Goal: Transaction & Acquisition: Purchase product/service

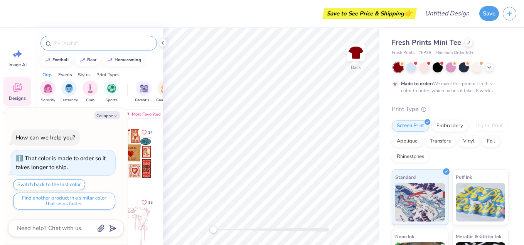
click at [84, 47] on div at bounding box center [99, 43] width 117 height 15
type textarea "x"
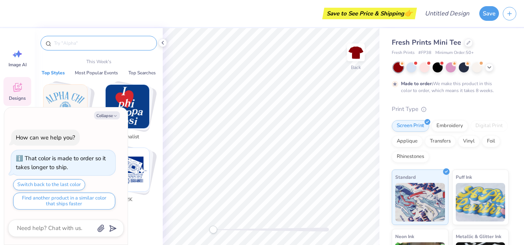
click at [76, 44] on input "text" at bounding box center [102, 43] width 99 height 8
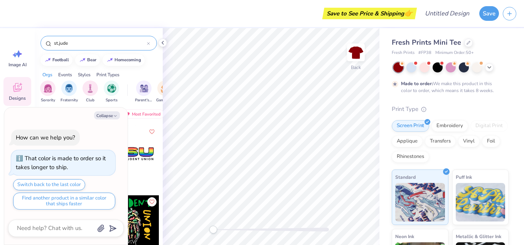
type input "st.jude"
click at [155, 69] on div "Orgs Events Styles Print Types" at bounding box center [99, 73] width 128 height 11
click at [108, 115] on button "Collapse" at bounding box center [107, 116] width 26 height 8
type textarea "x"
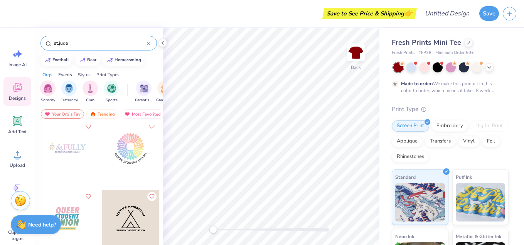
scroll to position [362, 0]
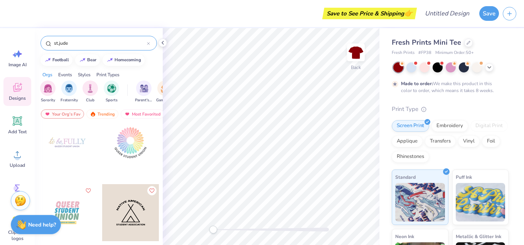
click at [149, 41] on div at bounding box center [148, 43] width 3 height 7
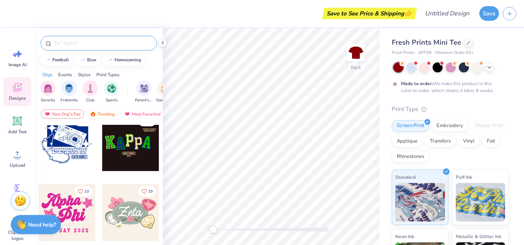
click at [90, 42] on input "text" at bounding box center [102, 43] width 99 height 8
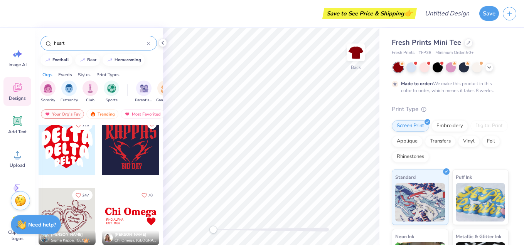
scroll to position [149, 0]
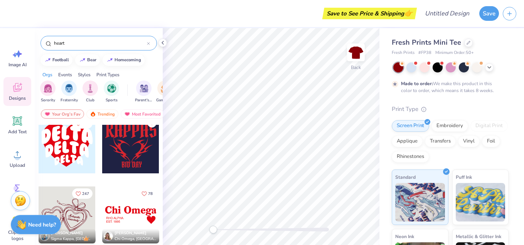
type input "heart"
click at [83, 149] on div at bounding box center [67, 145] width 57 height 57
click at [13, 14] on div at bounding box center [13, 12] width 11 height 11
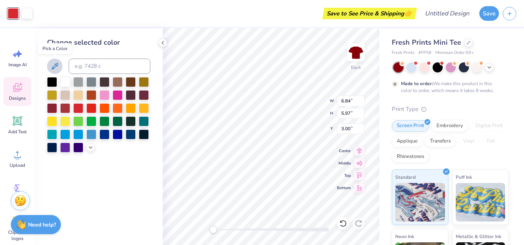
click at [58, 65] on icon at bounding box center [54, 66] width 9 height 9
click at [82, 106] on div at bounding box center [78, 108] width 10 height 10
click at [92, 108] on div at bounding box center [91, 108] width 10 height 10
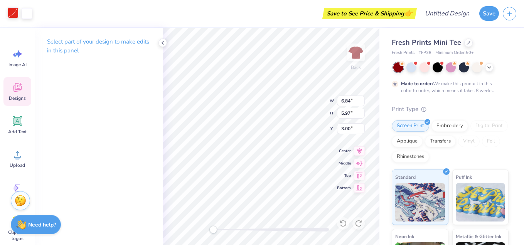
click at [12, 14] on div at bounding box center [13, 12] width 11 height 11
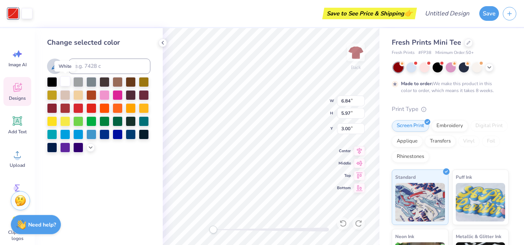
click at [64, 84] on div at bounding box center [65, 81] width 10 height 10
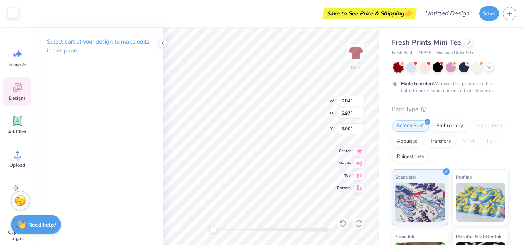
click at [13, 11] on div at bounding box center [13, 12] width 11 height 11
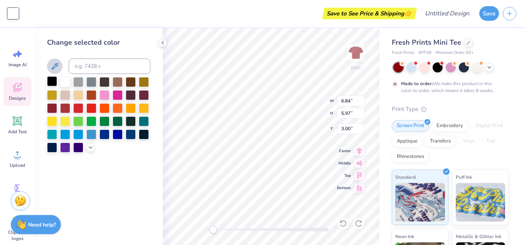
click at [55, 83] on div at bounding box center [52, 81] width 10 height 10
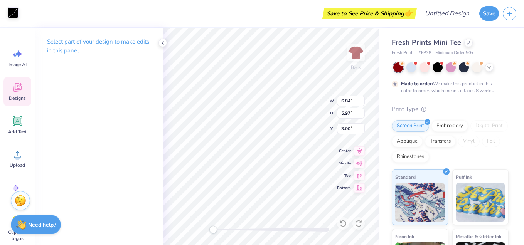
click at [16, 11] on div at bounding box center [13, 12] width 11 height 11
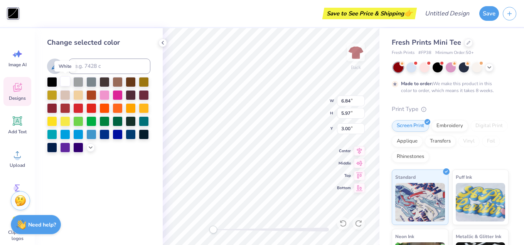
click at [66, 81] on div at bounding box center [65, 81] width 10 height 10
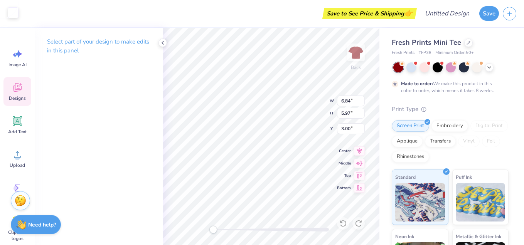
click at [16, 18] on div at bounding box center [13, 12] width 11 height 11
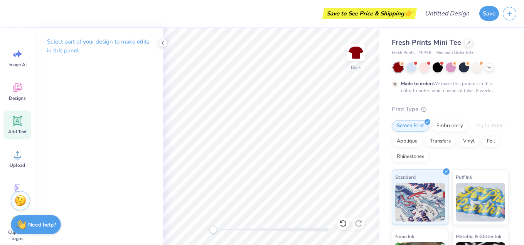
click at [17, 125] on icon at bounding box center [18, 121] width 12 height 12
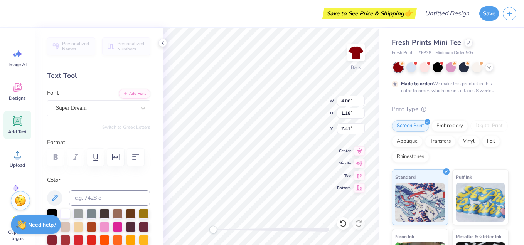
scroll to position [0, 0]
type textarea "I"
click at [19, 118] on icon at bounding box center [17, 121] width 7 height 7
type textarea "St.Jude"
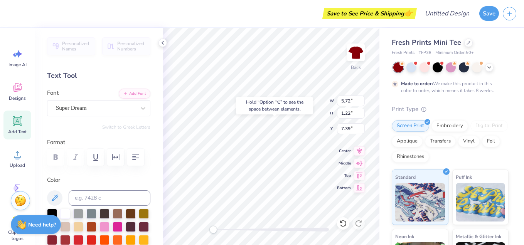
type input "0.50"
type input "1.17"
type input "1.83"
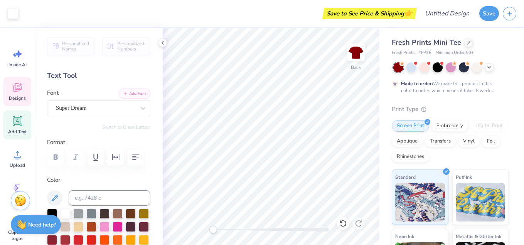
click at [19, 93] on icon at bounding box center [18, 88] width 12 height 12
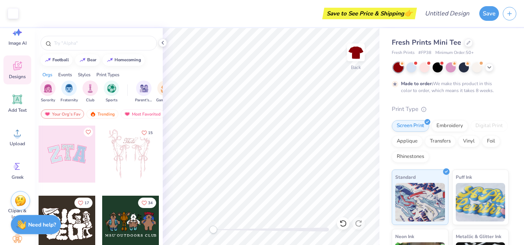
scroll to position [71, 0]
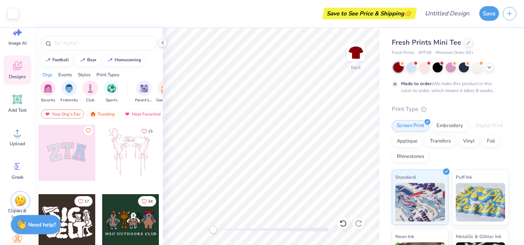
click at [76, 155] on div at bounding box center [66, 152] width 57 height 57
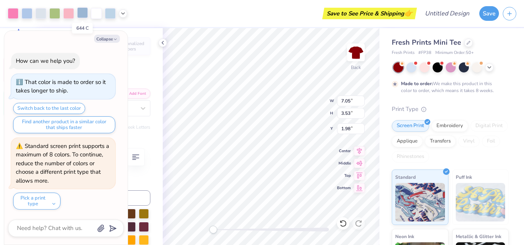
click at [80, 10] on div at bounding box center [82, 12] width 11 height 11
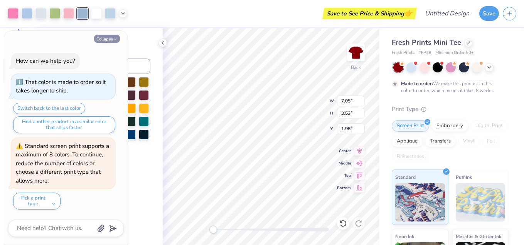
click at [110, 39] on button "Collapse" at bounding box center [107, 39] width 26 height 8
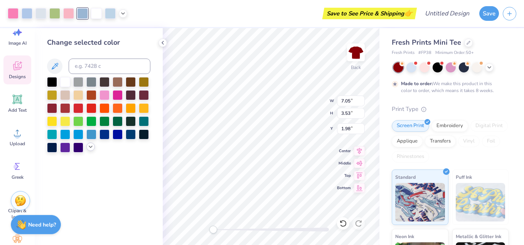
click at [90, 147] on icon at bounding box center [91, 147] width 6 height 6
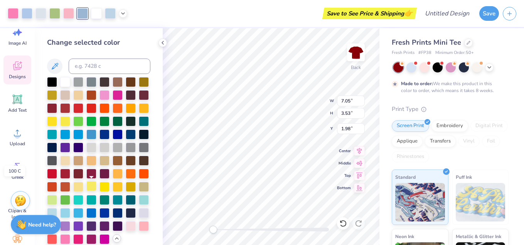
scroll to position [8, 0]
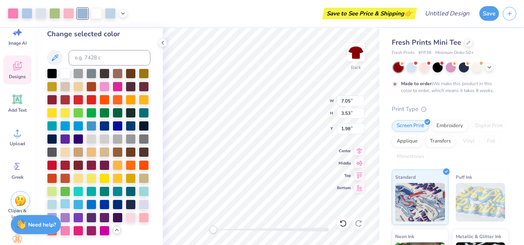
click at [67, 204] on div at bounding box center [65, 204] width 10 height 10
click at [17, 14] on div at bounding box center [13, 12] width 11 height 11
click at [66, 73] on div at bounding box center [65, 73] width 10 height 10
click at [56, 14] on div at bounding box center [54, 12] width 11 height 11
click at [67, 76] on div at bounding box center [65, 73] width 10 height 10
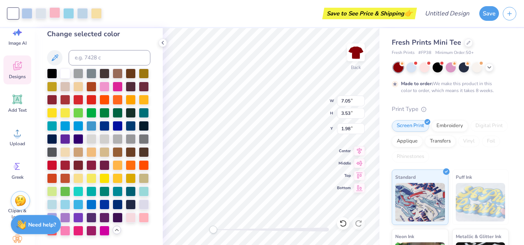
click at [57, 15] on div at bounding box center [54, 12] width 11 height 11
click at [106, 128] on div at bounding box center [105, 125] width 10 height 10
click at [97, 18] on div at bounding box center [96, 12] width 11 height 11
click at [83, 12] on div at bounding box center [82, 12] width 11 height 11
click at [76, 176] on div at bounding box center [78, 178] width 10 height 10
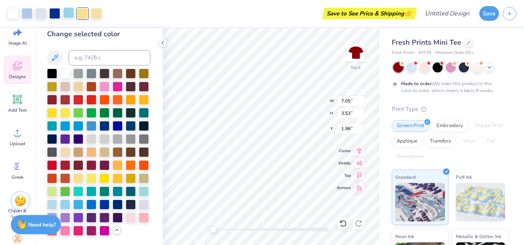
click at [71, 9] on div at bounding box center [68, 12] width 11 height 11
click at [78, 175] on div at bounding box center [78, 178] width 10 height 10
click at [45, 14] on div at bounding box center [40, 12] width 11 height 11
click at [79, 135] on div at bounding box center [78, 139] width 10 height 10
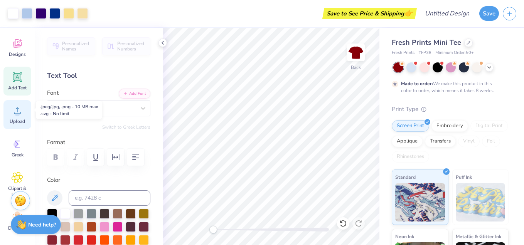
scroll to position [50, 0]
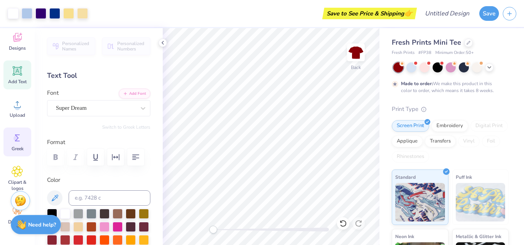
click at [17, 136] on circle at bounding box center [16, 138] width 5 height 5
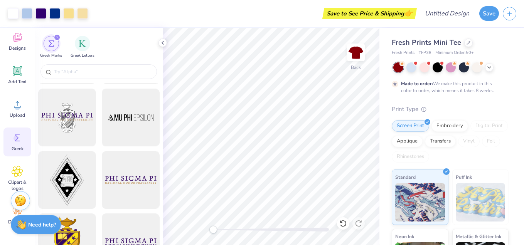
scroll to position [129, 0]
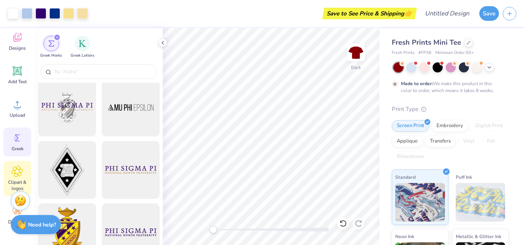
click at [13, 178] on div "Clipart & logos" at bounding box center [17, 178] width 28 height 35
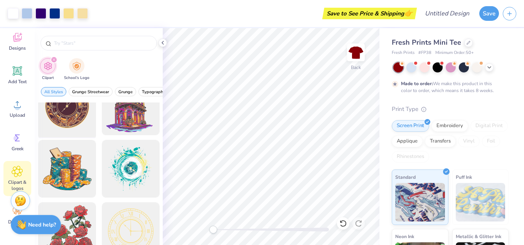
scroll to position [0, 0]
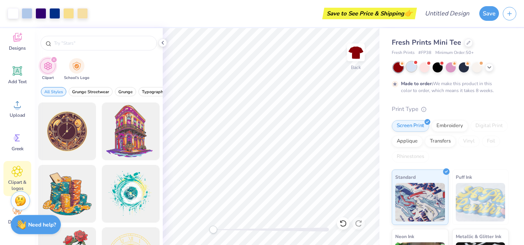
click at [411, 63] on div at bounding box center [412, 67] width 10 height 10
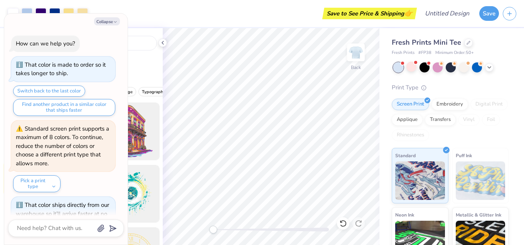
scroll to position [239, 0]
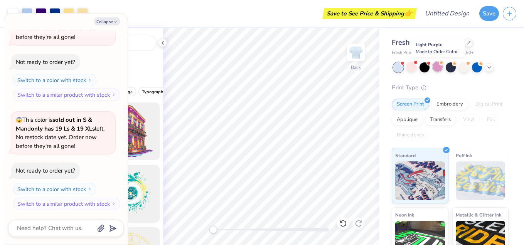
click at [435, 68] on div at bounding box center [438, 67] width 10 height 10
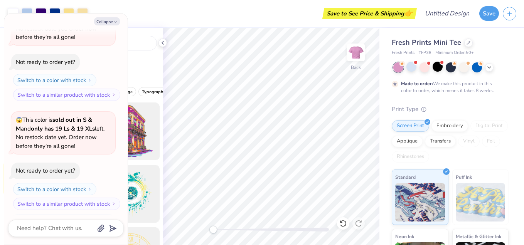
scroll to position [303, 0]
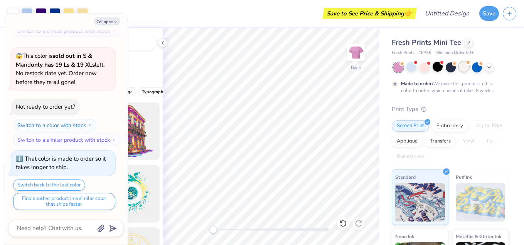
click at [463, 66] on div at bounding box center [464, 67] width 10 height 10
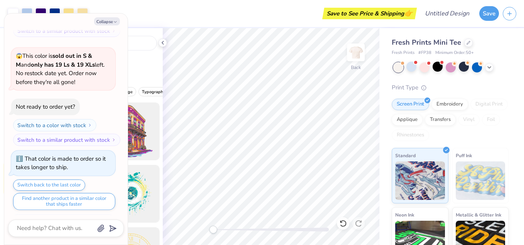
scroll to position [442, 0]
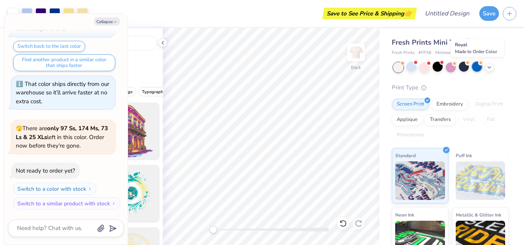
click at [477, 69] on div at bounding box center [477, 67] width 10 height 10
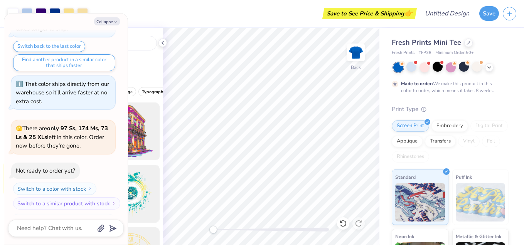
scroll to position [506, 0]
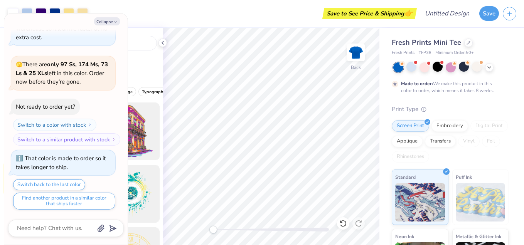
click at [487, 71] on div at bounding box center [451, 68] width 115 height 10
click at [490, 66] on icon at bounding box center [490, 67] width 6 height 6
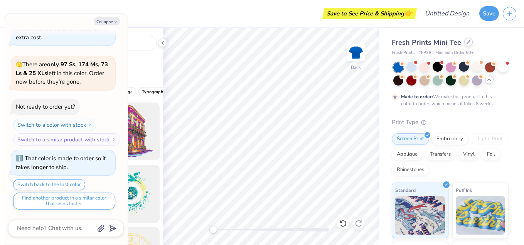
click at [466, 45] on div at bounding box center [469, 42] width 8 height 8
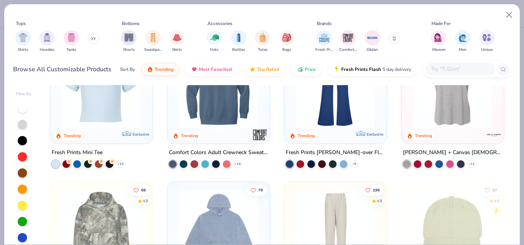
scroll to position [1168, 0]
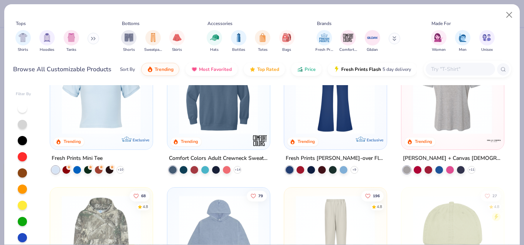
click at [453, 123] on img at bounding box center [452, 94] width 87 height 79
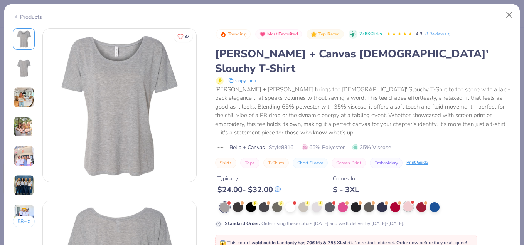
click at [410, 202] on div at bounding box center [409, 207] width 10 height 10
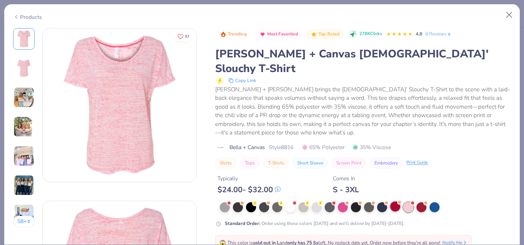
click at [396, 202] on div at bounding box center [395, 207] width 10 height 10
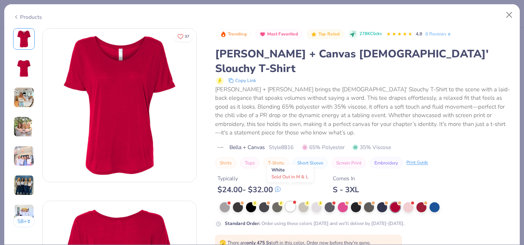
click at [290, 202] on div at bounding box center [291, 207] width 10 height 10
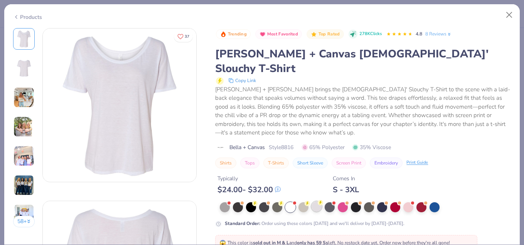
click at [312, 202] on div at bounding box center [317, 207] width 10 height 10
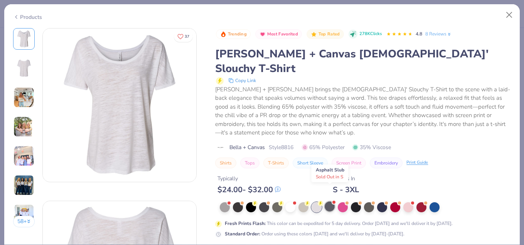
click at [332, 202] on div at bounding box center [330, 207] width 10 height 10
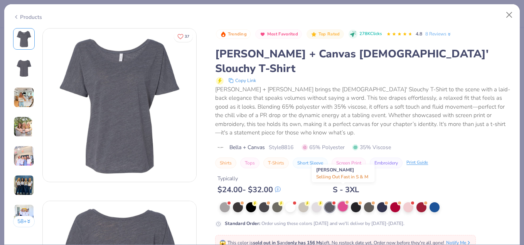
click at [346, 202] on div at bounding box center [343, 207] width 10 height 10
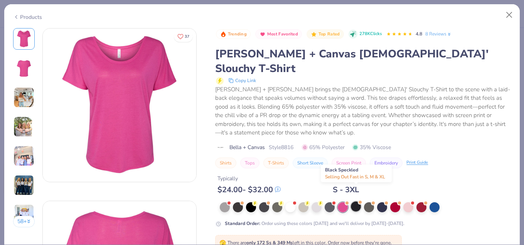
click at [357, 202] on div at bounding box center [356, 207] width 10 height 10
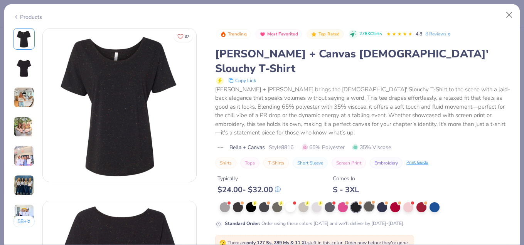
click at [372, 202] on div at bounding box center [369, 207] width 10 height 10
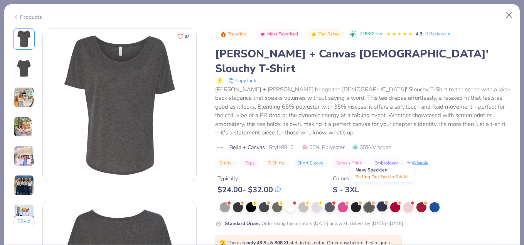
click at [387, 202] on div at bounding box center [382, 207] width 10 height 10
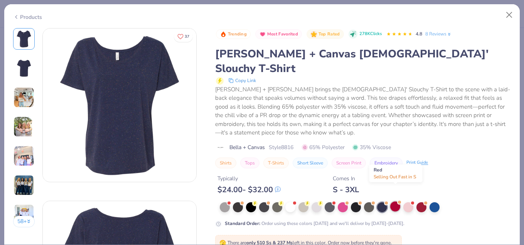
click at [395, 202] on div at bounding box center [395, 207] width 10 height 10
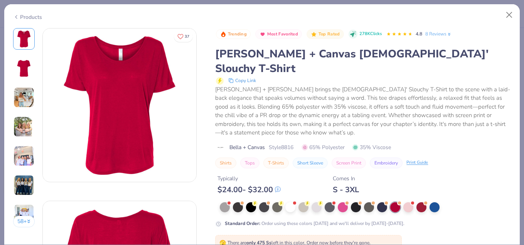
click at [33, 15] on div "Products" at bounding box center [27, 17] width 29 height 8
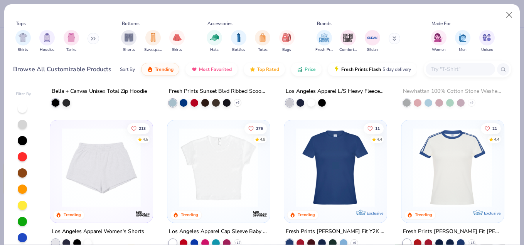
scroll to position [680, 0]
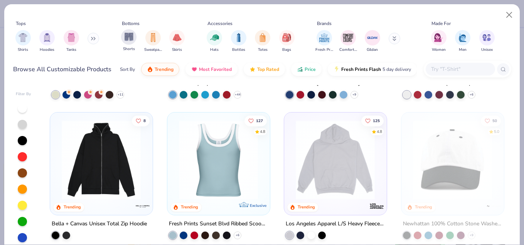
click at [128, 44] on div "Shorts" at bounding box center [128, 40] width 15 height 23
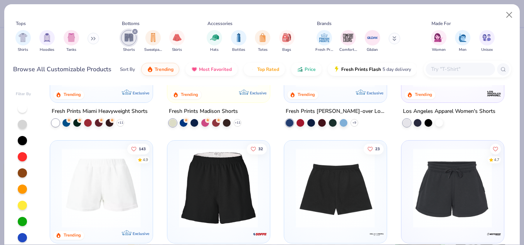
scroll to position [122, 0]
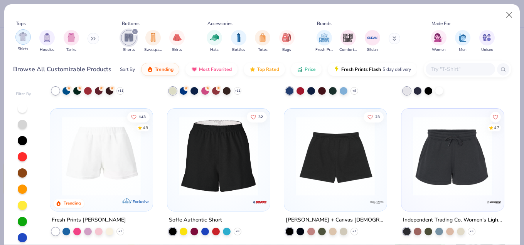
click at [24, 33] on img "filter for Shirts" at bounding box center [23, 36] width 9 height 9
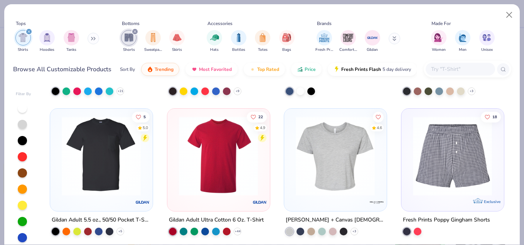
scroll to position [1123, 0]
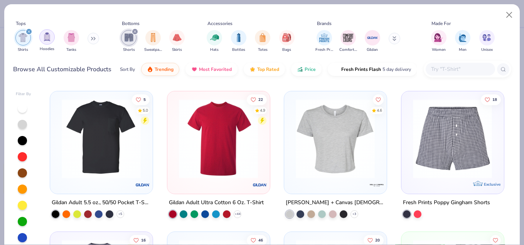
click at [45, 39] on img "filter for Hoodies" at bounding box center [47, 36] width 8 height 9
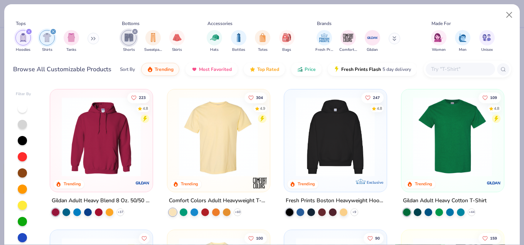
click at [26, 30] on div "filter for Hoodies" at bounding box center [28, 31] width 7 height 7
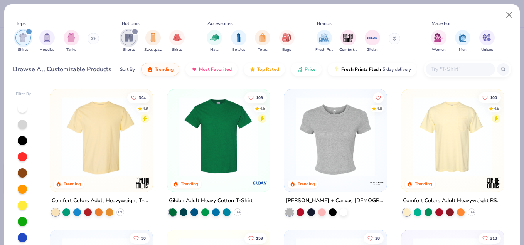
click at [96, 42] on button at bounding box center [94, 39] width 12 height 12
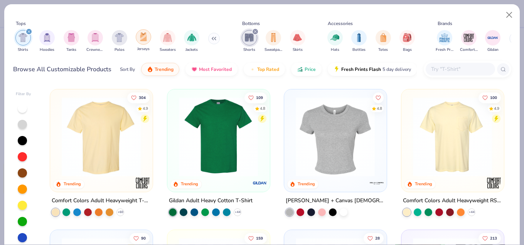
click at [146, 39] on img "filter for Jerseys" at bounding box center [143, 36] width 8 height 9
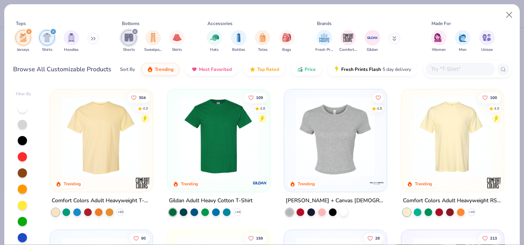
click at [53, 32] on icon "filter for Shirts" at bounding box center [53, 31] width 2 height 2
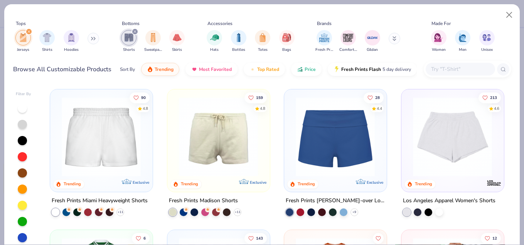
click at [136, 30] on icon "filter for Shorts" at bounding box center [135, 31] width 3 height 3
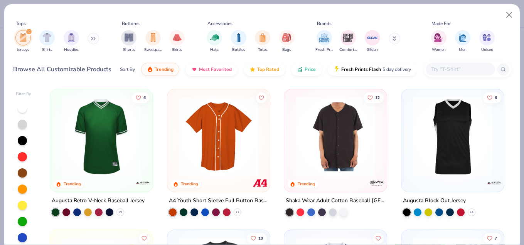
click at [317, 164] on img at bounding box center [335, 136] width 87 height 79
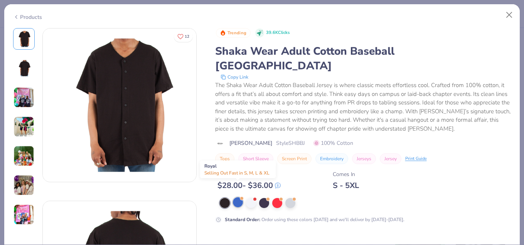
click at [238, 198] on div at bounding box center [238, 203] width 10 height 10
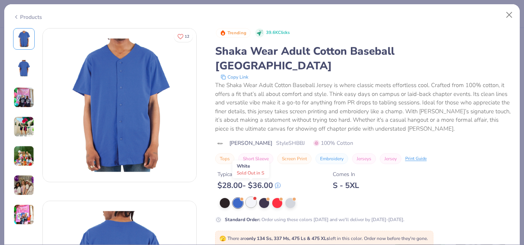
click at [246, 198] on div at bounding box center [251, 203] width 10 height 10
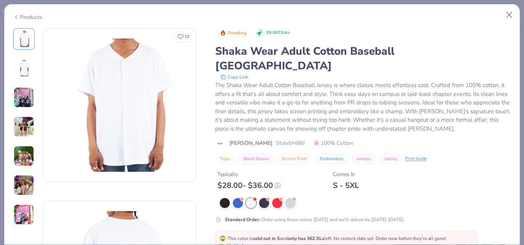
click at [271, 198] on div at bounding box center [366, 203] width 292 height 10
click at [263, 198] on div at bounding box center [264, 203] width 10 height 10
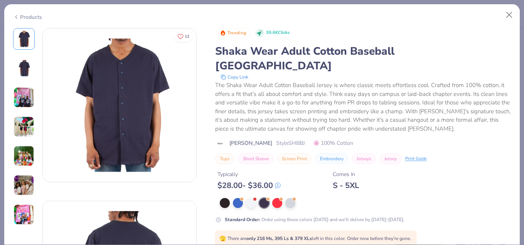
click at [24, 62] on img at bounding box center [24, 68] width 19 height 19
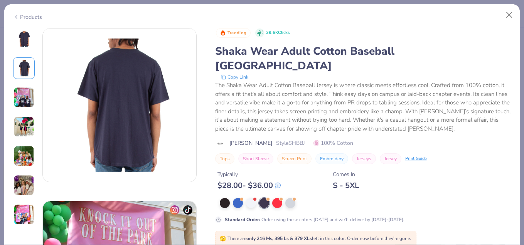
click at [31, 104] on img at bounding box center [24, 97] width 21 height 21
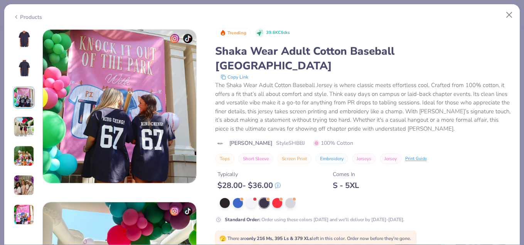
scroll to position [346, 0]
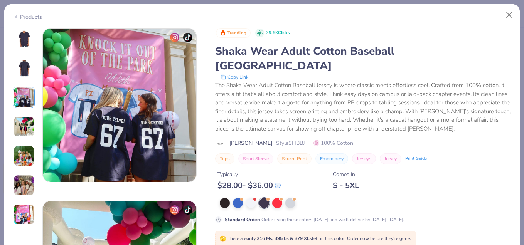
click at [26, 118] on img at bounding box center [24, 127] width 21 height 21
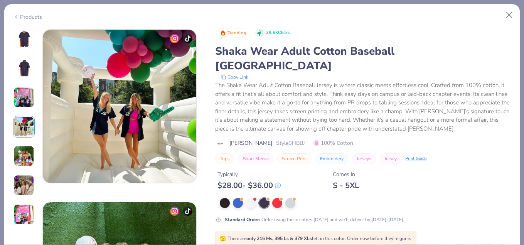
scroll to position [519, 0]
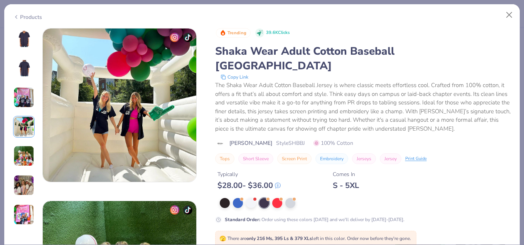
click at [28, 84] on div at bounding box center [24, 127] width 22 height 198
click at [23, 70] on img at bounding box center [24, 68] width 19 height 19
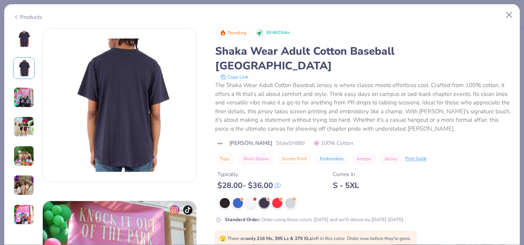
click at [21, 157] on img at bounding box center [24, 156] width 21 height 21
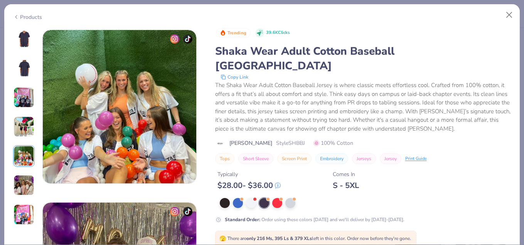
scroll to position [691, 0]
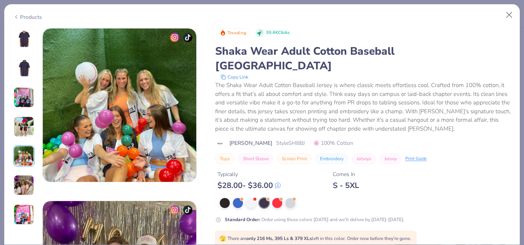
click at [24, 173] on div at bounding box center [24, 127] width 22 height 198
click at [25, 164] on img at bounding box center [24, 156] width 21 height 21
click at [24, 184] on img at bounding box center [24, 185] width 21 height 21
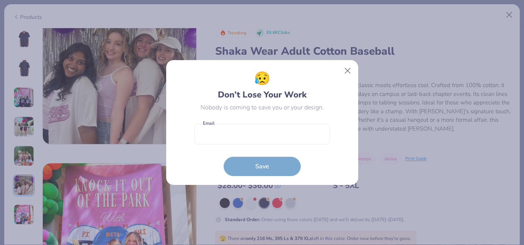
scroll to position [903, 0]
click at [347, 68] on button "Close" at bounding box center [347, 71] width 15 height 15
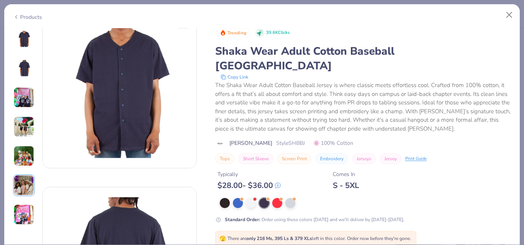
scroll to position [7, 0]
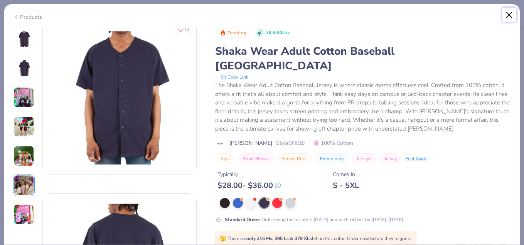
click at [509, 16] on button "Close" at bounding box center [509, 15] width 15 height 15
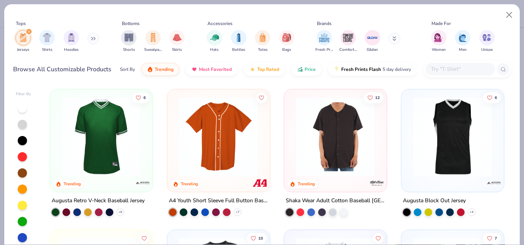
scroll to position [0, 0]
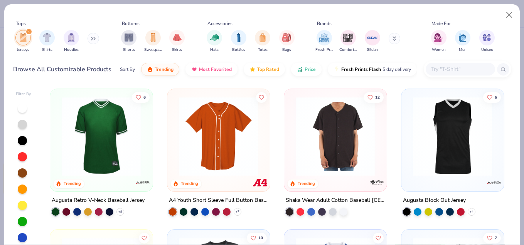
click at [340, 128] on img at bounding box center [335, 136] width 87 height 79
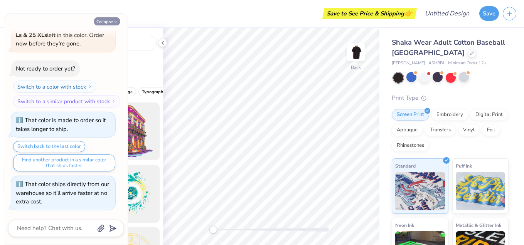
click at [106, 20] on button "Collapse" at bounding box center [107, 21] width 26 height 8
type textarea "x"
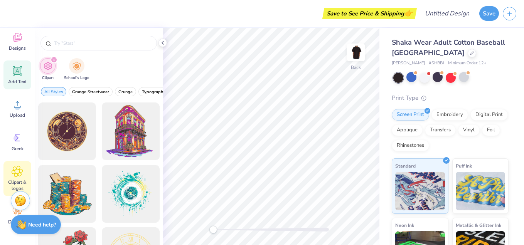
click at [18, 67] on icon at bounding box center [18, 71] width 12 height 12
click at [16, 71] on icon at bounding box center [17, 70] width 9 height 9
click at [54, 58] on icon "filter for Clipart" at bounding box center [53, 59] width 3 height 3
click at [70, 38] on div at bounding box center [99, 43] width 117 height 15
click at [72, 44] on input "text" at bounding box center [102, 43] width 99 height 8
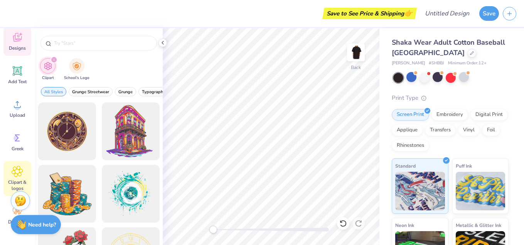
click at [17, 49] on span "Designs" at bounding box center [17, 48] width 17 height 6
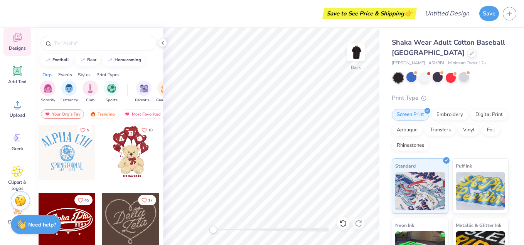
scroll to position [225, 0]
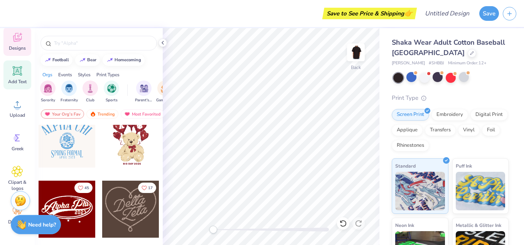
click at [19, 69] on icon at bounding box center [17, 71] width 7 height 7
click at [449, 113] on div "Embroidery" at bounding box center [450, 114] width 37 height 12
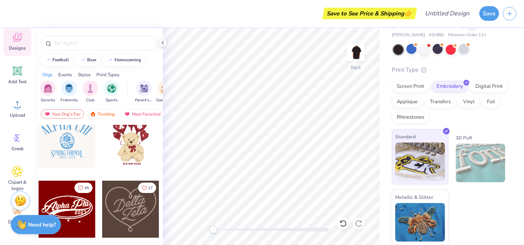
scroll to position [0, 0]
